Goal: Task Accomplishment & Management: Manage account settings

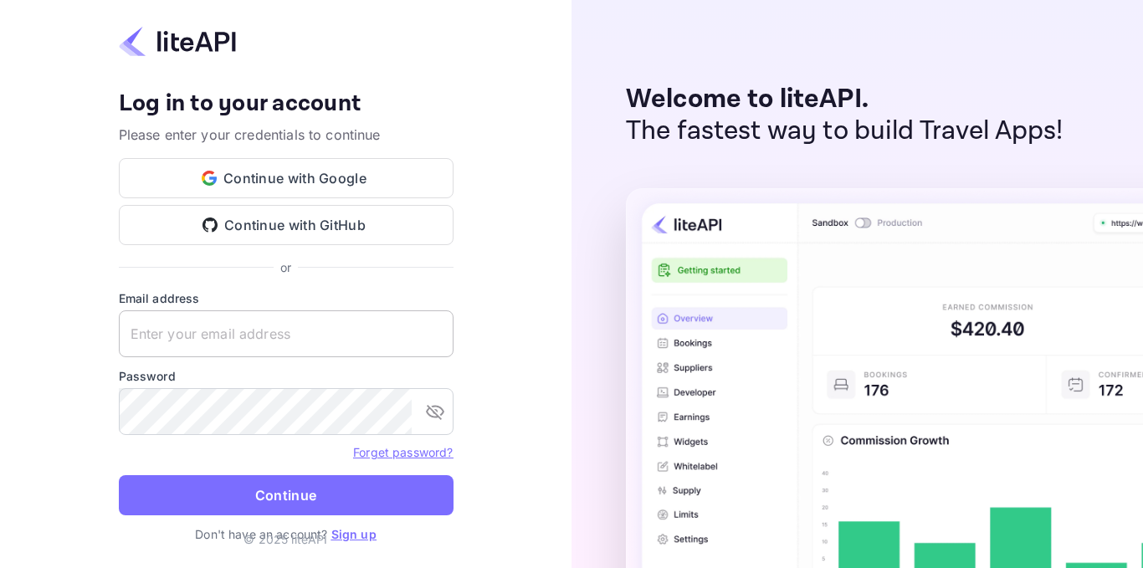
click at [223, 327] on input "text" at bounding box center [286, 334] width 335 height 47
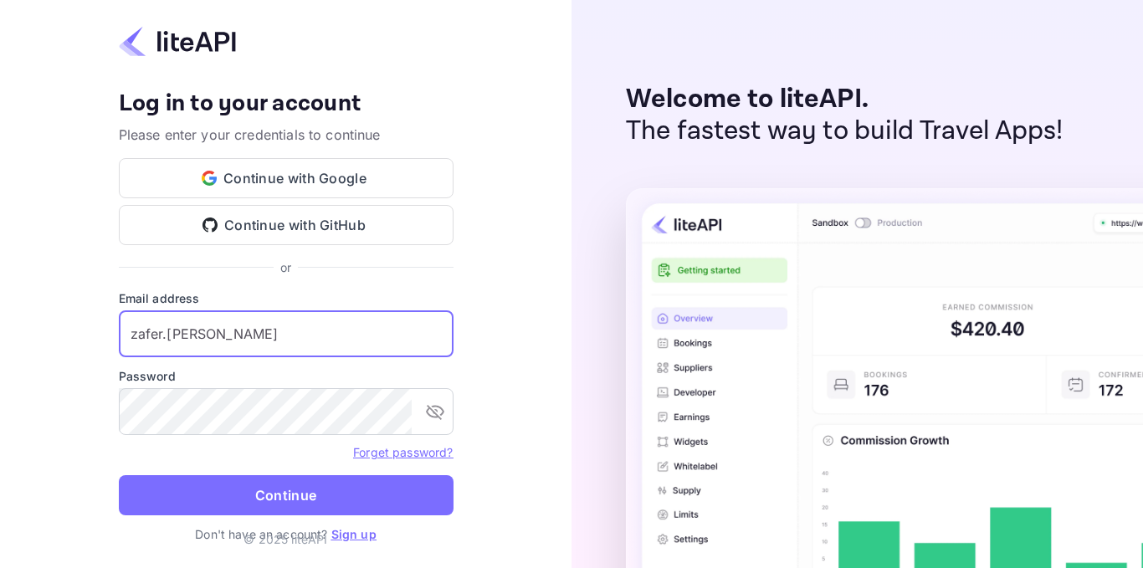
click at [282, 329] on input "zafer.[PERSON_NAME]" at bounding box center [286, 334] width 335 height 47
type input "[EMAIL_ADDRESS][PERSON_NAME][DOMAIN_NAME]"
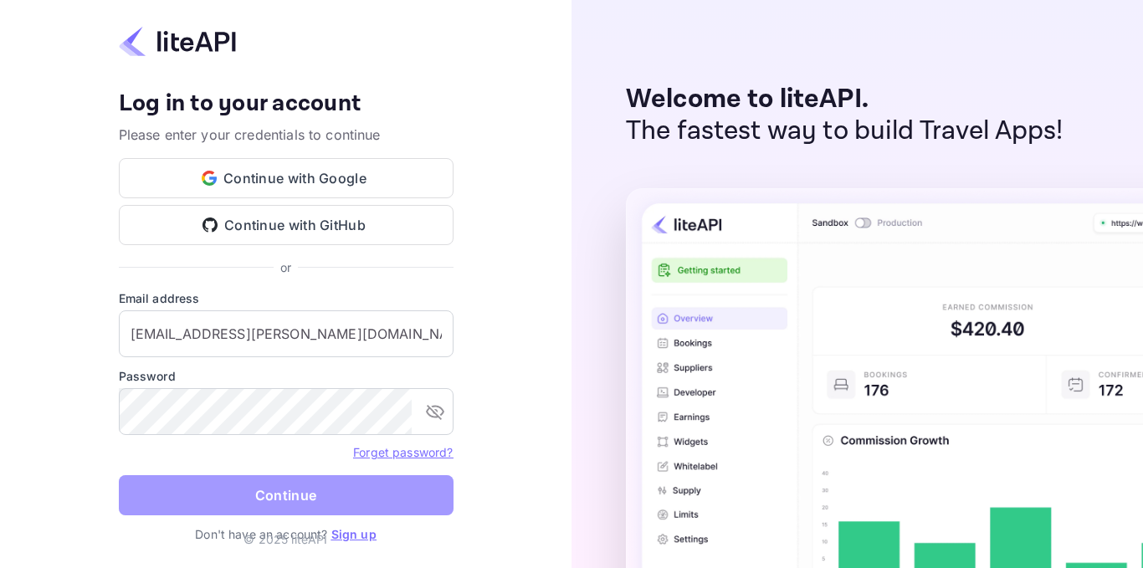
click at [308, 486] on button "Continue" at bounding box center [286, 495] width 335 height 40
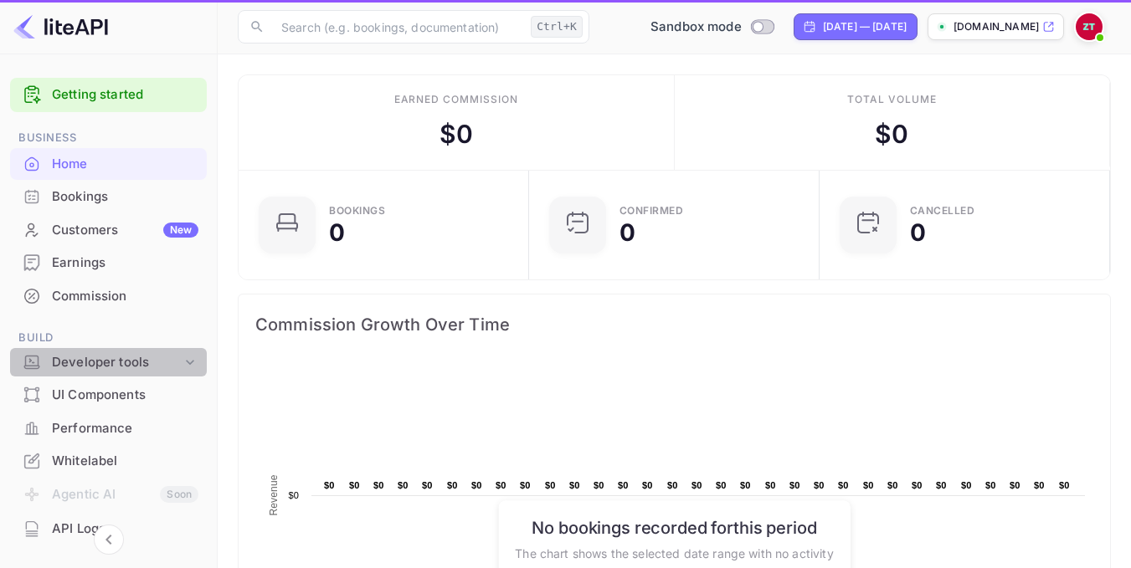
click at [146, 363] on div "Developer tools" at bounding box center [117, 362] width 130 height 19
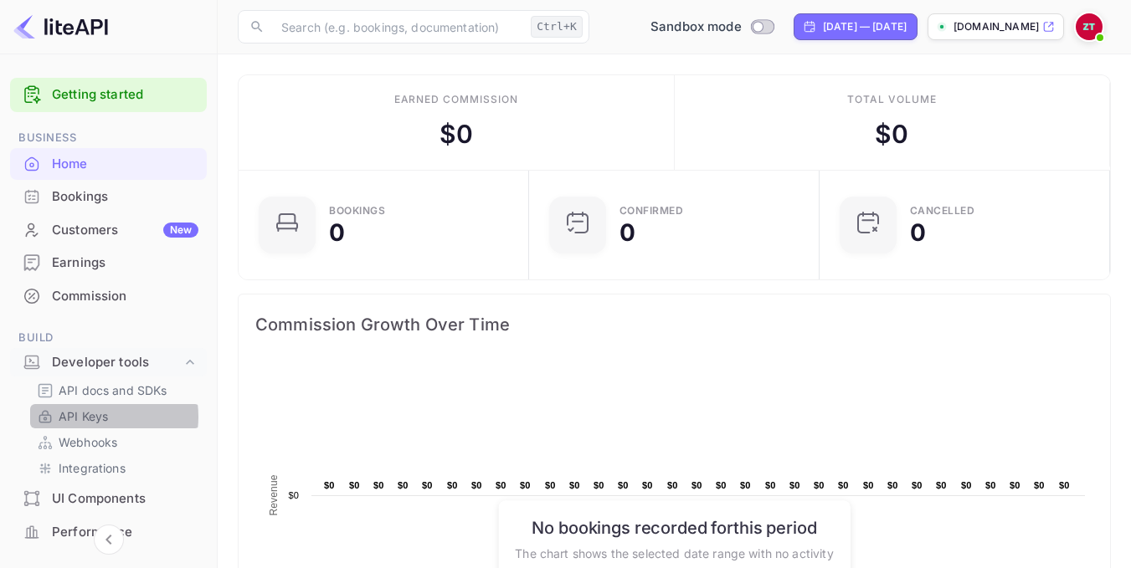
click at [91, 417] on p "API Keys" at bounding box center [83, 417] width 49 height 18
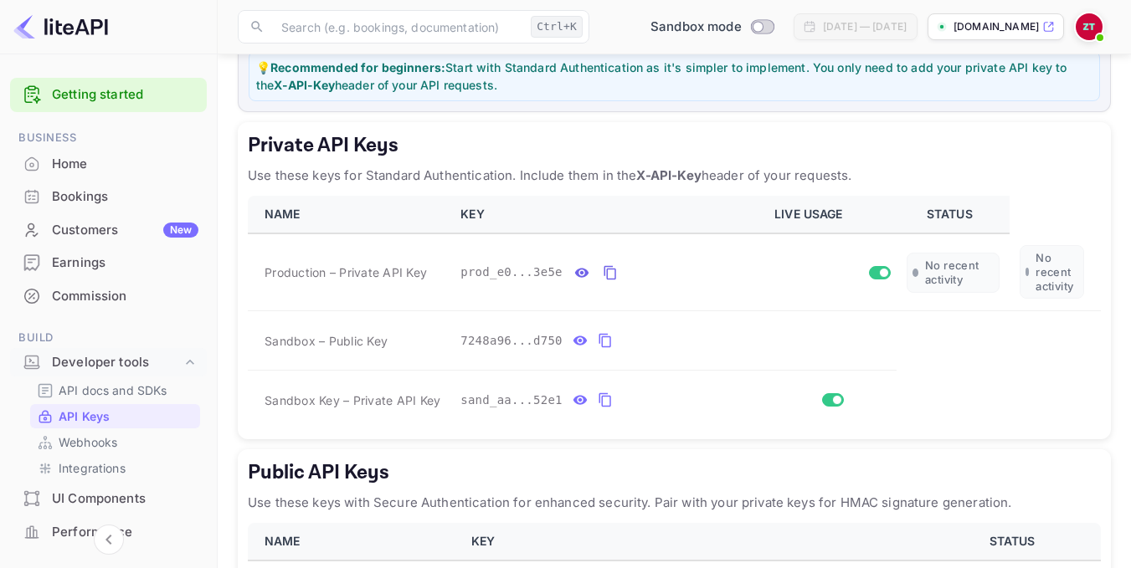
scroll to position [254, 0]
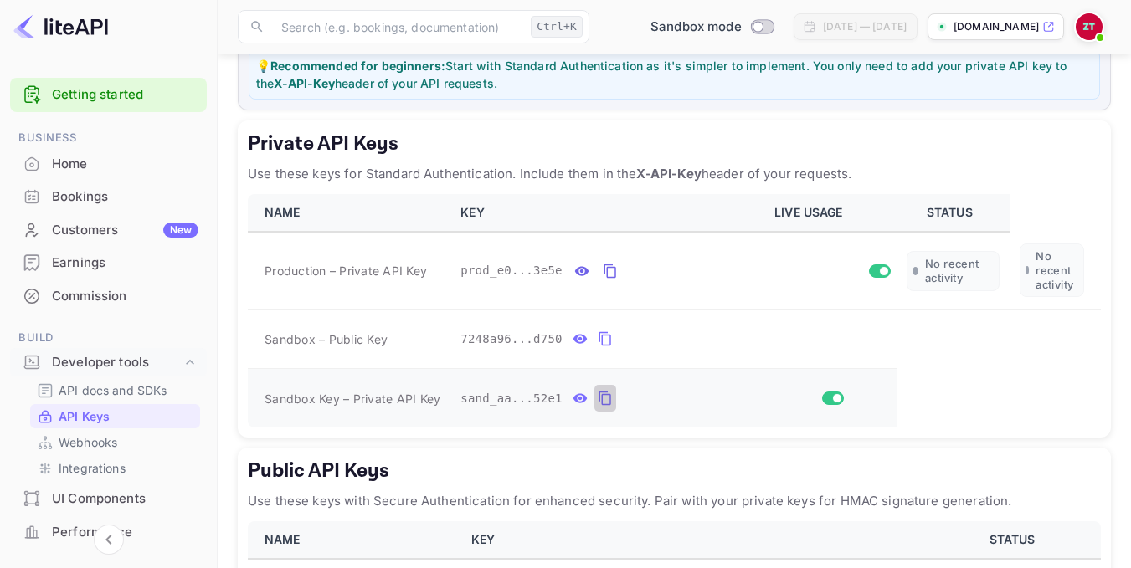
click at [600, 403] on icon "private api keys table" at bounding box center [605, 398] width 15 height 20
